Goal: Navigation & Orientation: Understand site structure

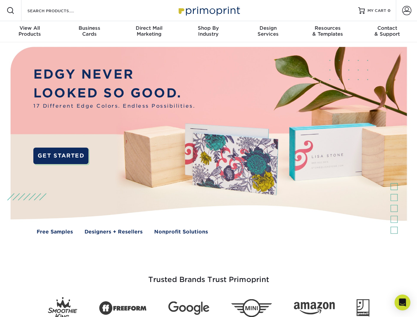
click at [208, 158] on img at bounding box center [208, 145] width 413 height 206
click at [11, 11] on span at bounding box center [11, 11] width 8 height 8
click at [406, 11] on span at bounding box center [406, 10] width 9 height 9
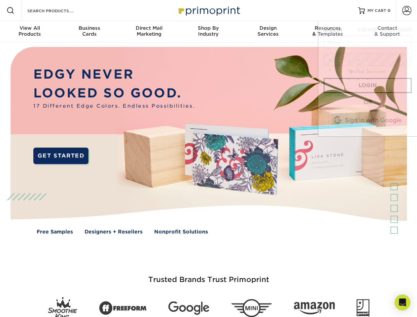
click at [30, 32] on div "View All Products" at bounding box center [29, 31] width 59 height 12
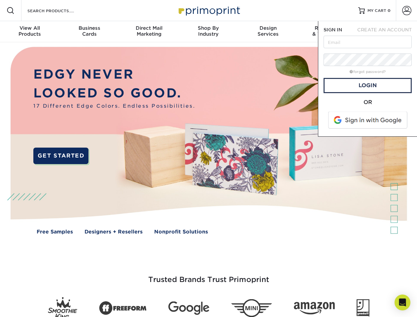
click at [89, 32] on div "Business Cards" at bounding box center [88, 31] width 59 height 12
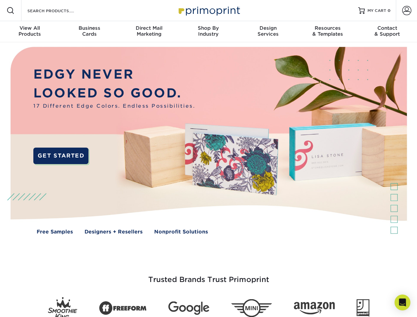
click at [149, 32] on div "Direct Mail Marketing" at bounding box center [148, 31] width 59 height 12
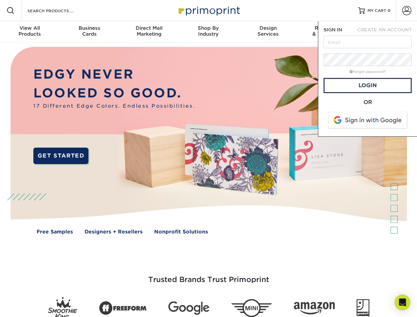
click at [208, 32] on div "Shop By Industry" at bounding box center [208, 31] width 59 height 12
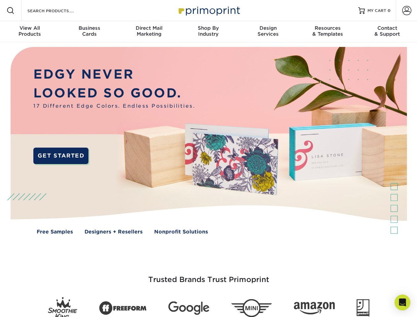
click at [268, 32] on div "Design Services" at bounding box center [267, 31] width 59 height 12
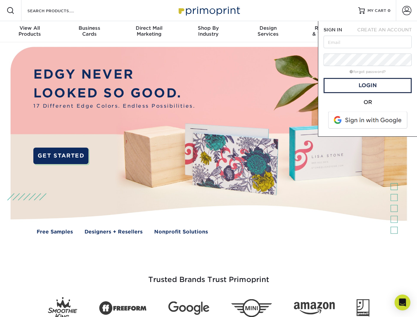
click at [328, 32] on span "SIGN IN" at bounding box center [333, 29] width 18 height 5
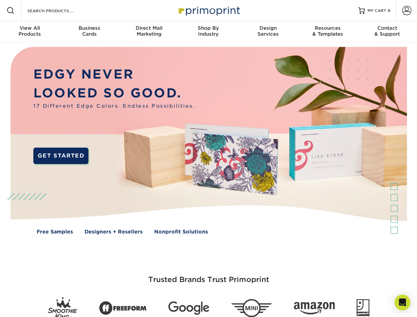
click at [387, 32] on div "Contact & Support" at bounding box center [387, 31] width 59 height 12
